Goal: Task Accomplishment & Management: Manage account settings

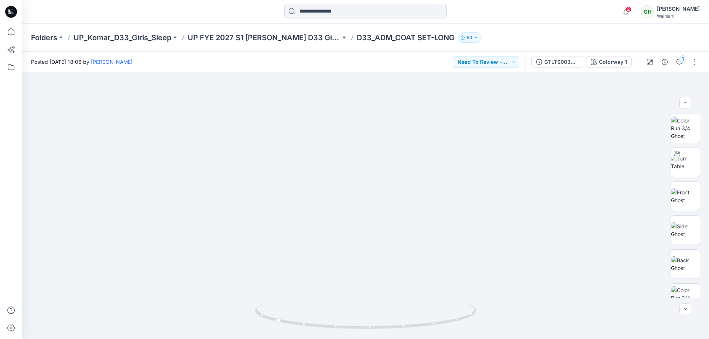
scroll to position [274, 0]
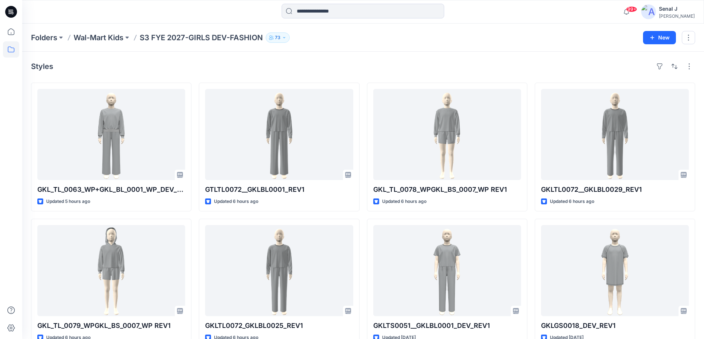
scroll to position [295, 0]
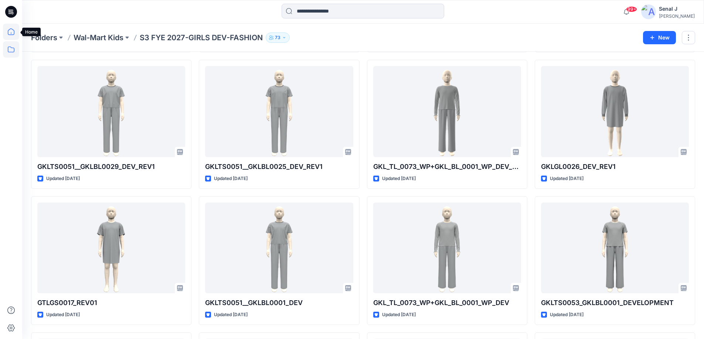
click at [13, 30] on icon at bounding box center [11, 31] width 7 height 7
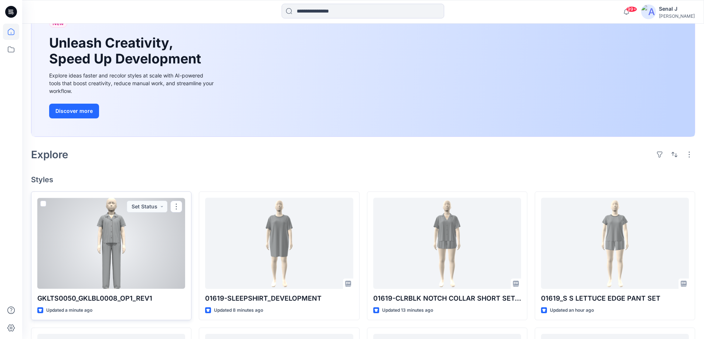
click at [124, 255] on div at bounding box center [111, 243] width 148 height 91
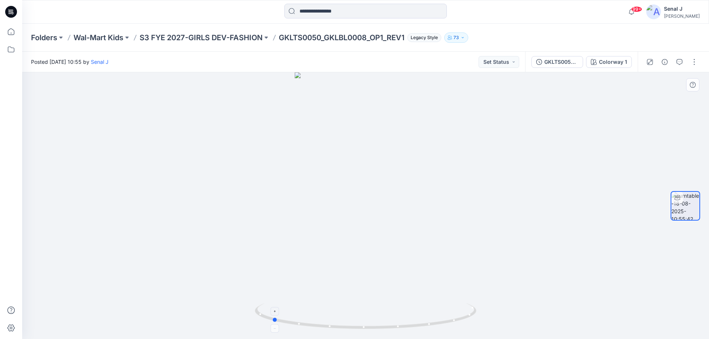
drag, startPoint x: 444, startPoint y: 326, endPoint x: 350, endPoint y: 326, distance: 93.8
click at [350, 326] on icon at bounding box center [366, 318] width 223 height 28
drag, startPoint x: 370, startPoint y: 329, endPoint x: 481, endPoint y: 314, distance: 111.5
click at [481, 314] on div at bounding box center [365, 205] width 687 height 267
click at [694, 59] on button "button" at bounding box center [694, 62] width 12 height 12
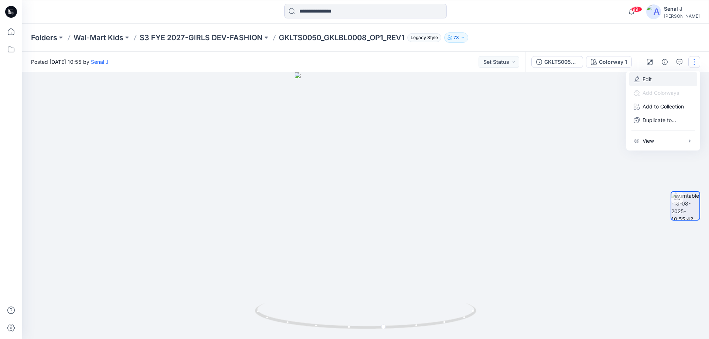
click at [657, 82] on button "Edit" at bounding box center [663, 79] width 68 height 14
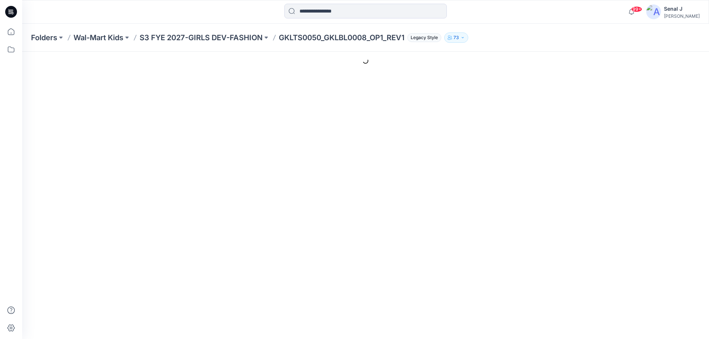
type input "**********"
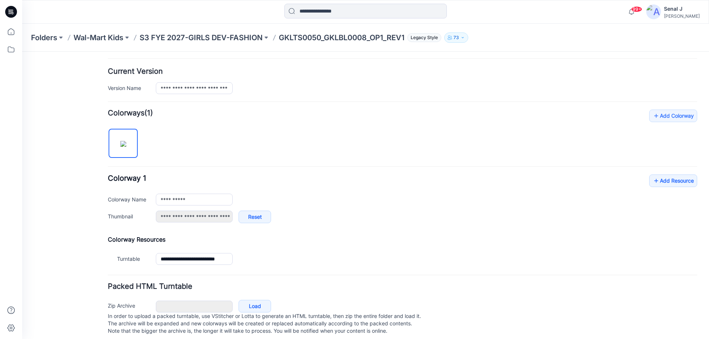
scroll to position [186, 0]
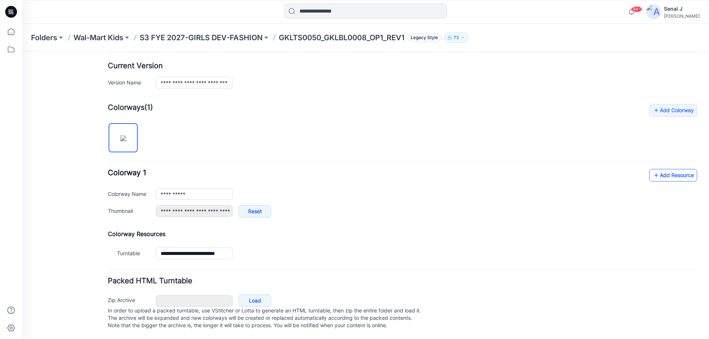
click at [671, 169] on link "Add Resource" at bounding box center [673, 175] width 48 height 13
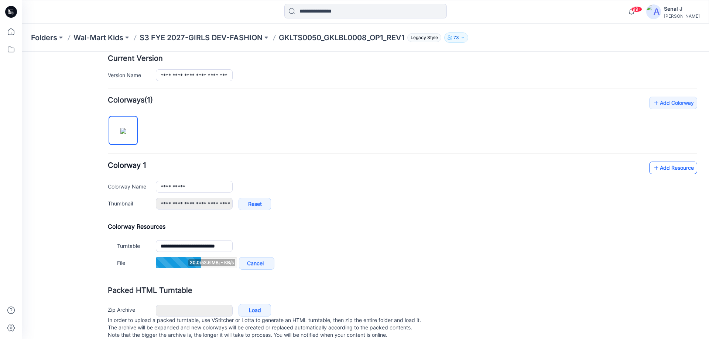
click at [679, 168] on link "Add Resource" at bounding box center [673, 168] width 48 height 13
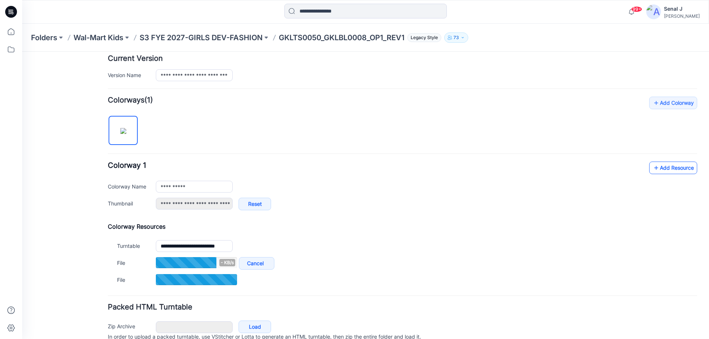
click at [660, 164] on link "Add Resource" at bounding box center [673, 168] width 48 height 13
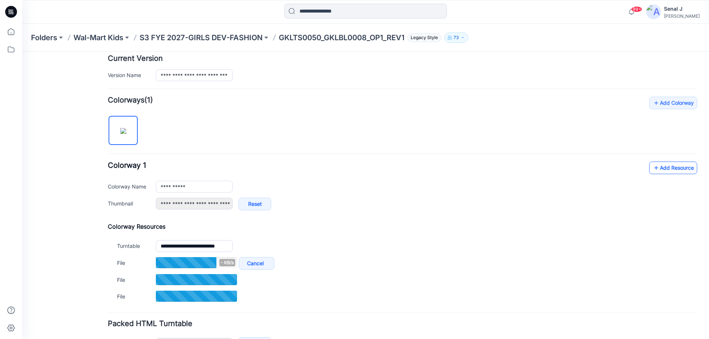
click at [660, 165] on link "Add Resource" at bounding box center [673, 168] width 48 height 13
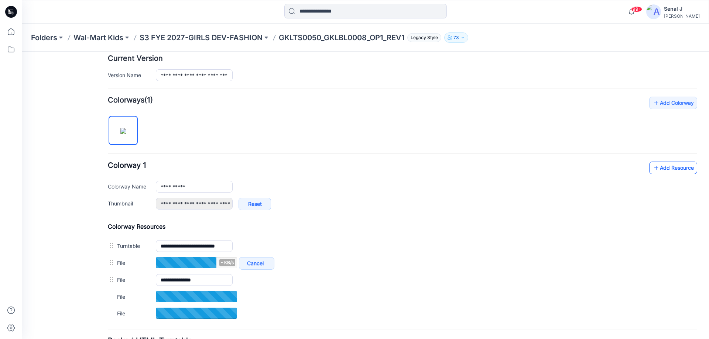
click at [672, 170] on link "Add Resource" at bounding box center [673, 168] width 48 height 13
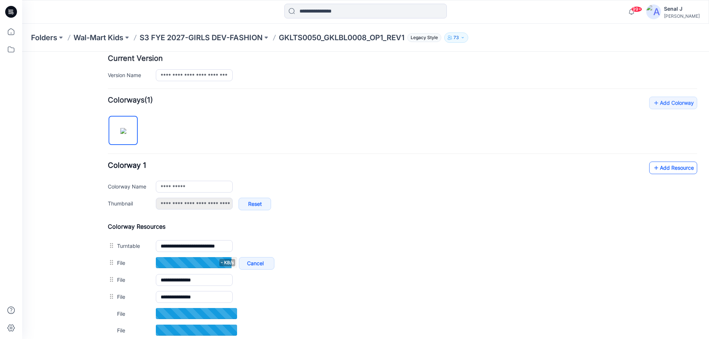
click at [664, 164] on link "Add Resource" at bounding box center [673, 168] width 48 height 13
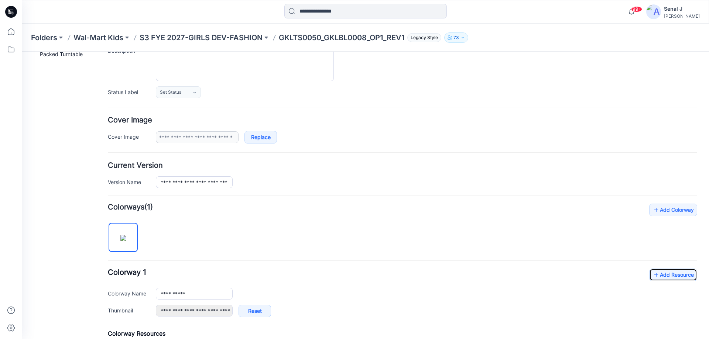
scroll to position [0, 0]
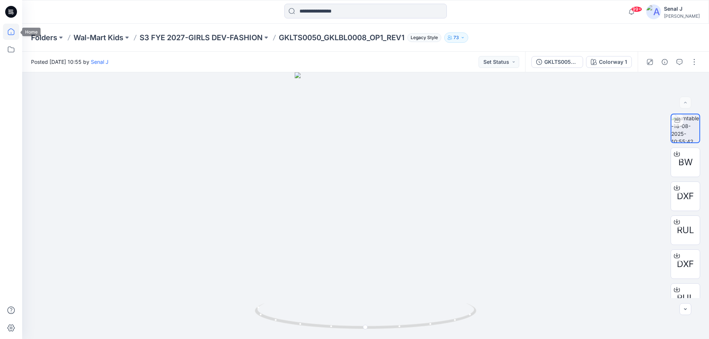
click at [11, 34] on icon at bounding box center [11, 32] width 16 height 16
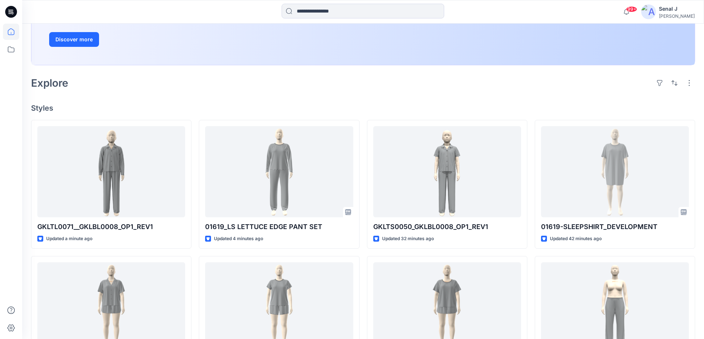
scroll to position [197, 0]
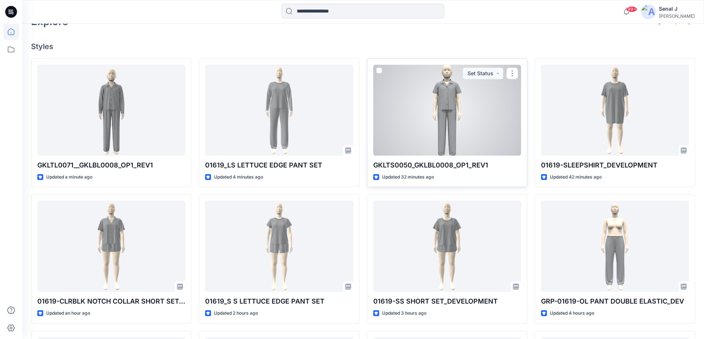
click at [439, 115] on div at bounding box center [447, 110] width 148 height 91
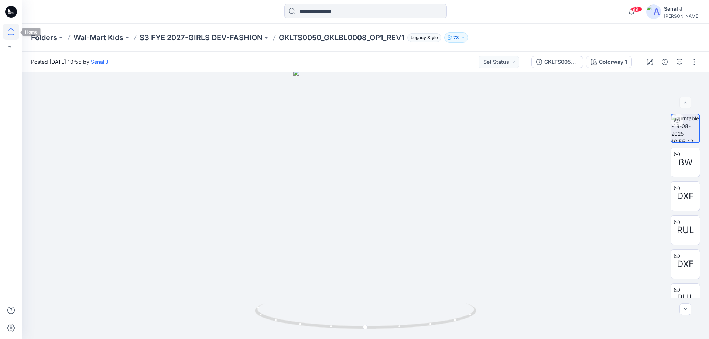
click at [16, 28] on icon at bounding box center [11, 32] width 16 height 16
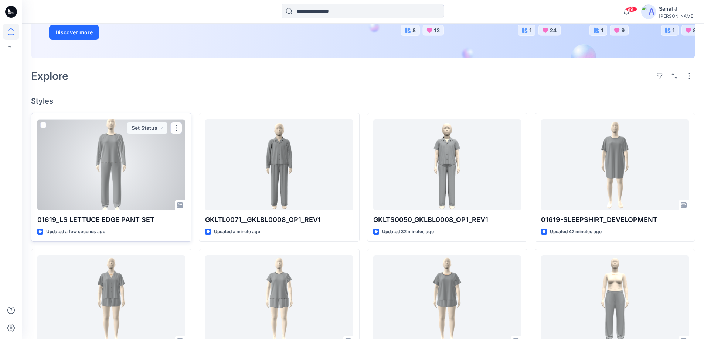
scroll to position [148, 0]
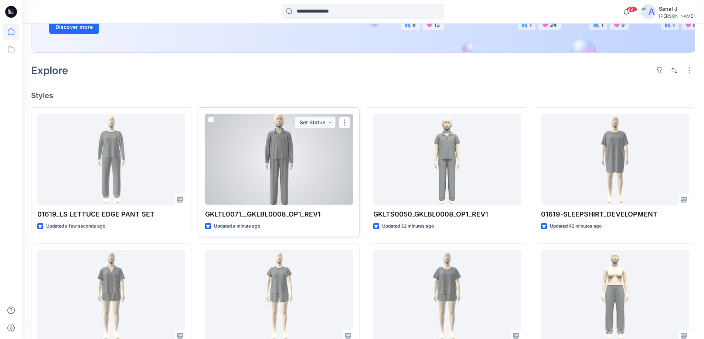
click at [290, 160] on div at bounding box center [279, 159] width 148 height 91
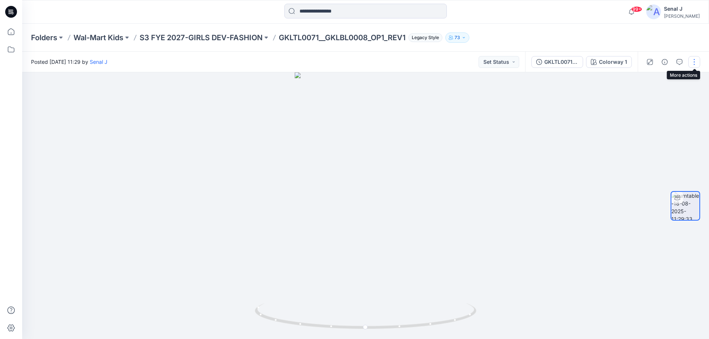
click at [695, 61] on button "button" at bounding box center [694, 62] width 12 height 12
click at [663, 78] on button "Edit" at bounding box center [663, 79] width 68 height 14
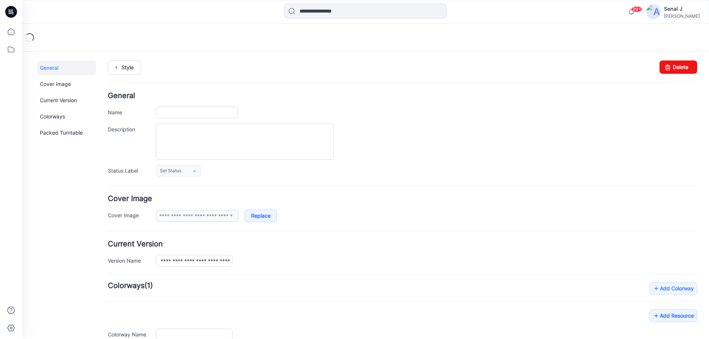
type input "**********"
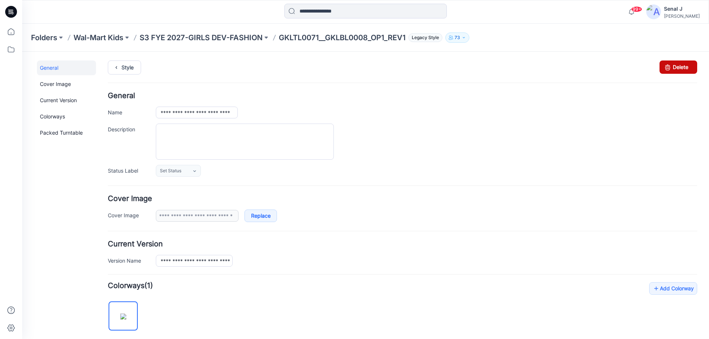
click at [671, 68] on link "Delete" at bounding box center [679, 67] width 38 height 13
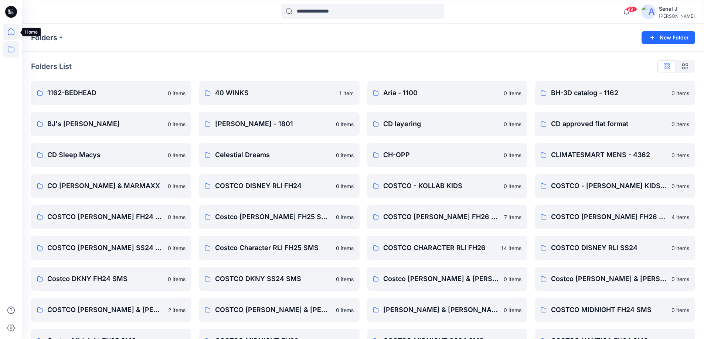
click at [11, 33] on icon at bounding box center [11, 32] width 16 height 16
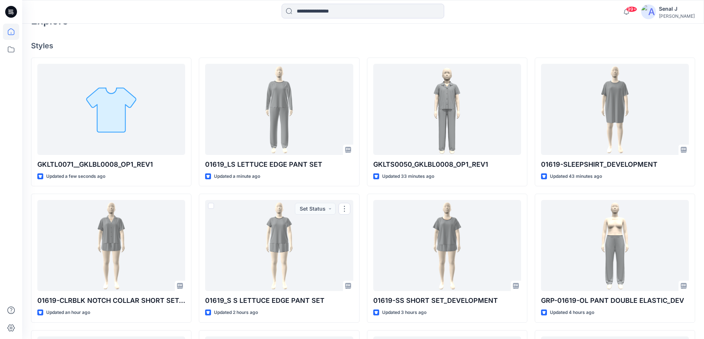
scroll to position [99, 0]
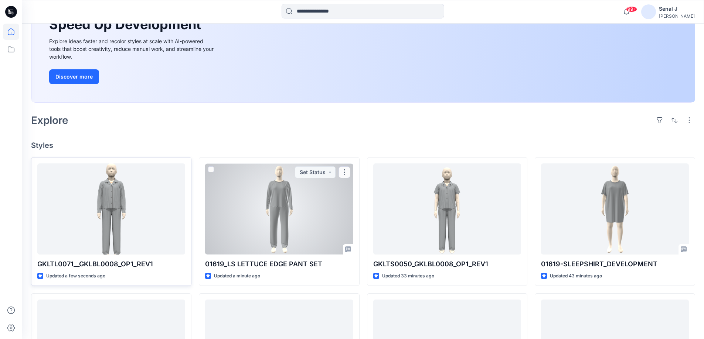
scroll to position [99, 0]
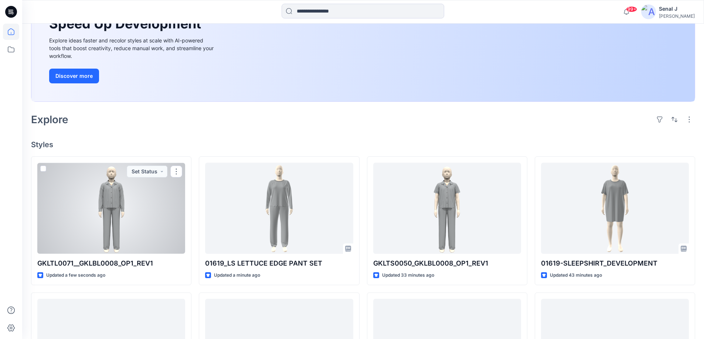
click at [116, 208] on div at bounding box center [111, 208] width 148 height 91
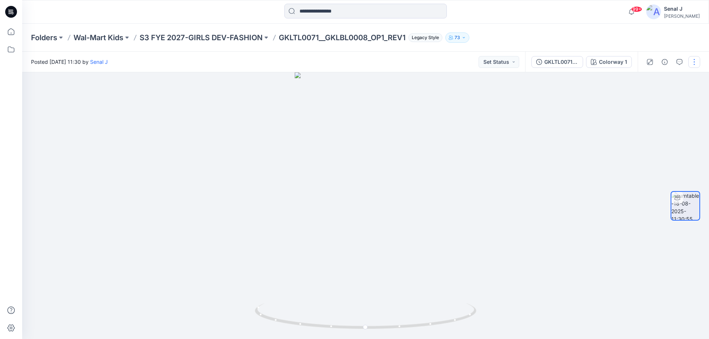
click at [695, 61] on button "button" at bounding box center [694, 62] width 12 height 12
click at [653, 78] on button "Edit" at bounding box center [663, 79] width 68 height 14
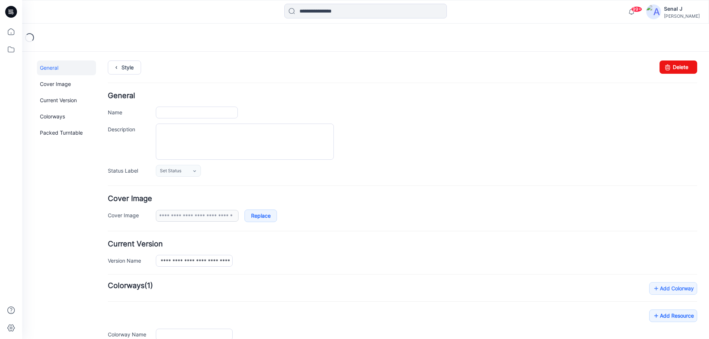
type input "**********"
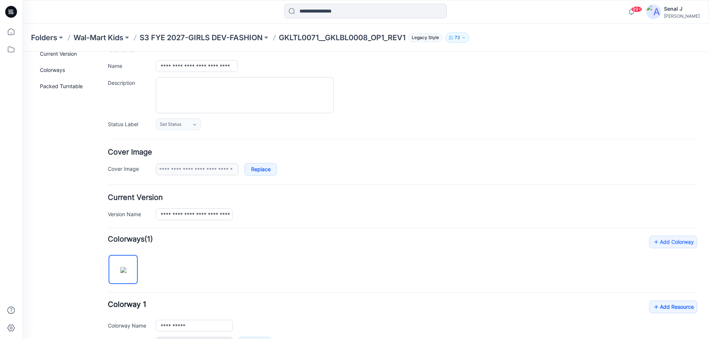
scroll to position [99, 0]
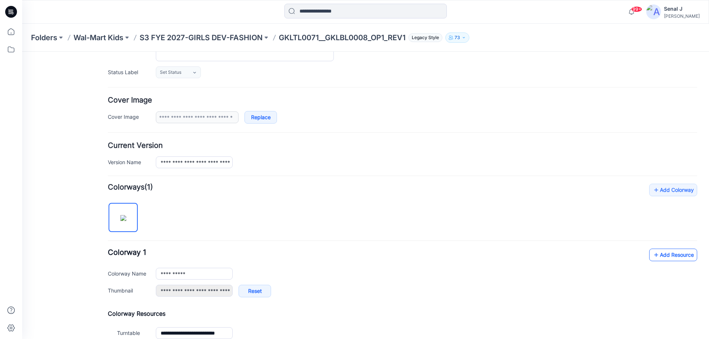
click at [670, 254] on link "Add Resource" at bounding box center [673, 255] width 48 height 13
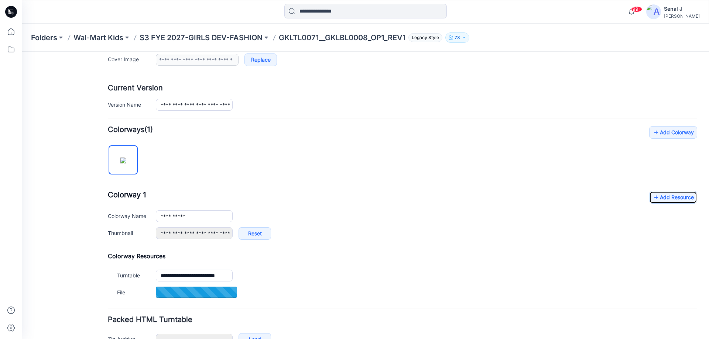
scroll to position [202, 0]
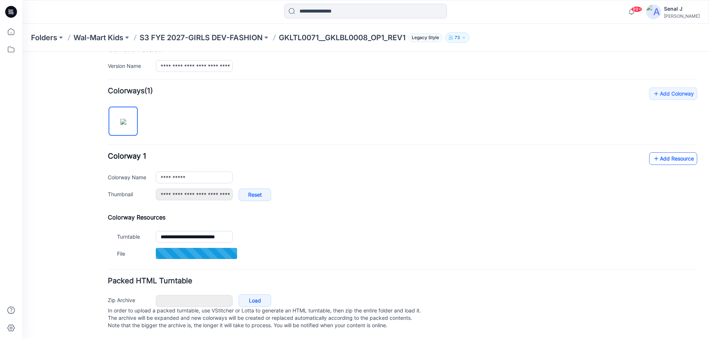
click at [655, 153] on link "Add Resource" at bounding box center [673, 159] width 48 height 13
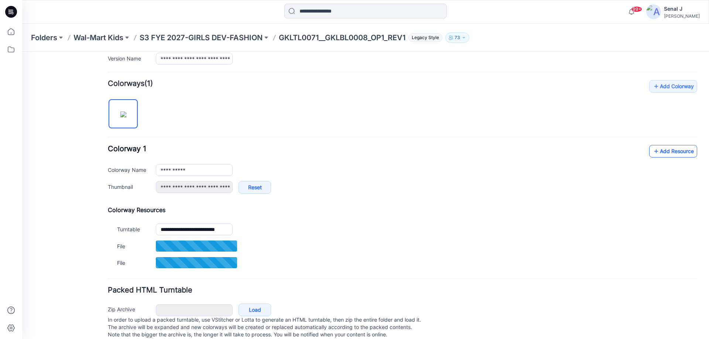
click at [660, 154] on link "Add Resource" at bounding box center [673, 151] width 48 height 13
click at [681, 151] on link "Add Resource" at bounding box center [673, 151] width 48 height 13
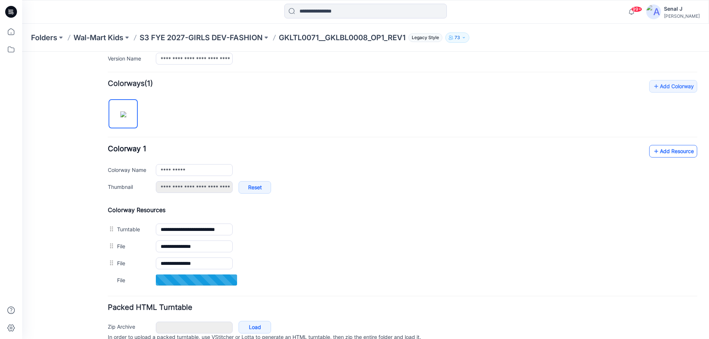
click at [660, 153] on link "Add Resource" at bounding box center [673, 151] width 48 height 13
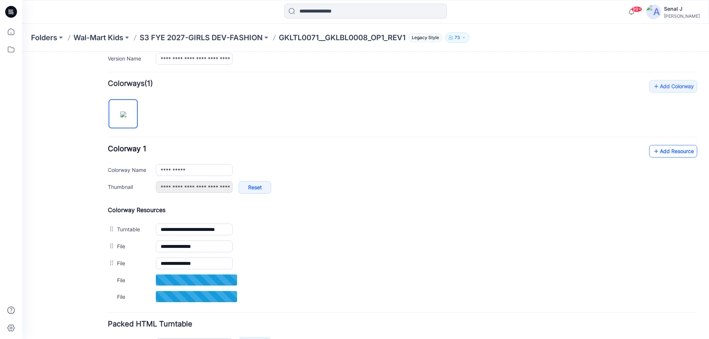
click at [656, 149] on link "Add Resource" at bounding box center [673, 151] width 48 height 13
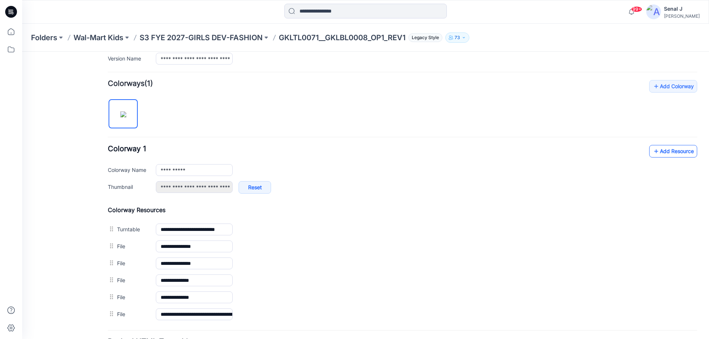
click at [671, 152] on link "Add Resource" at bounding box center [673, 151] width 48 height 13
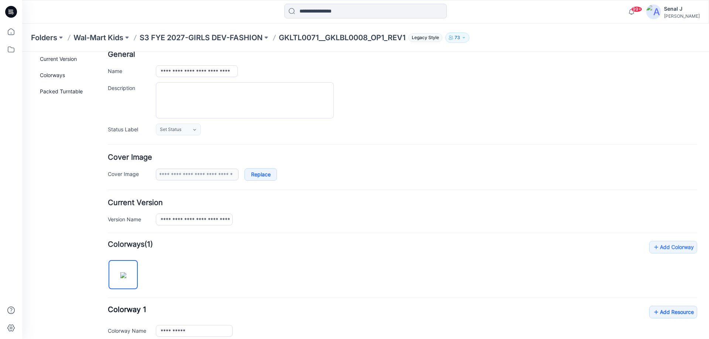
scroll to position [0, 0]
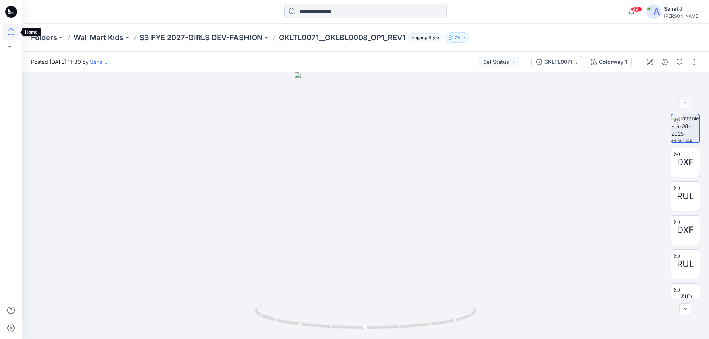
click at [13, 33] on icon at bounding box center [11, 32] width 16 height 16
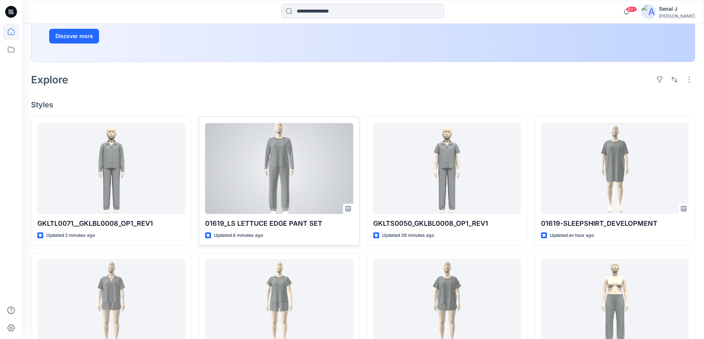
scroll to position [148, 0]
